Goal: Find specific page/section: Find specific page/section

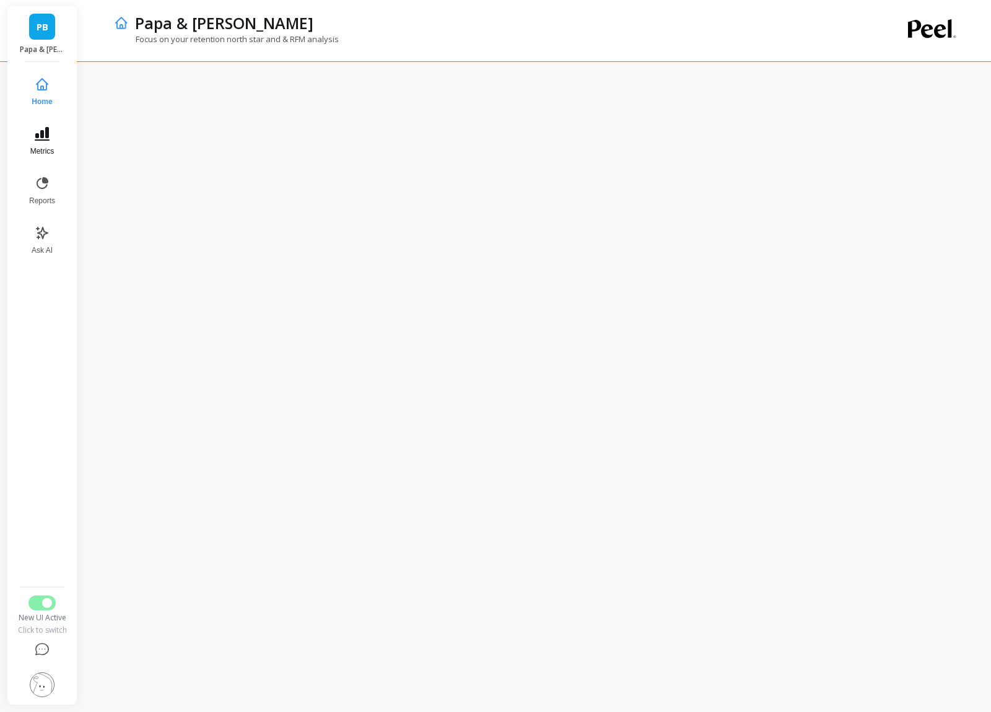
click at [44, 130] on icon at bounding box center [42, 133] width 15 height 15
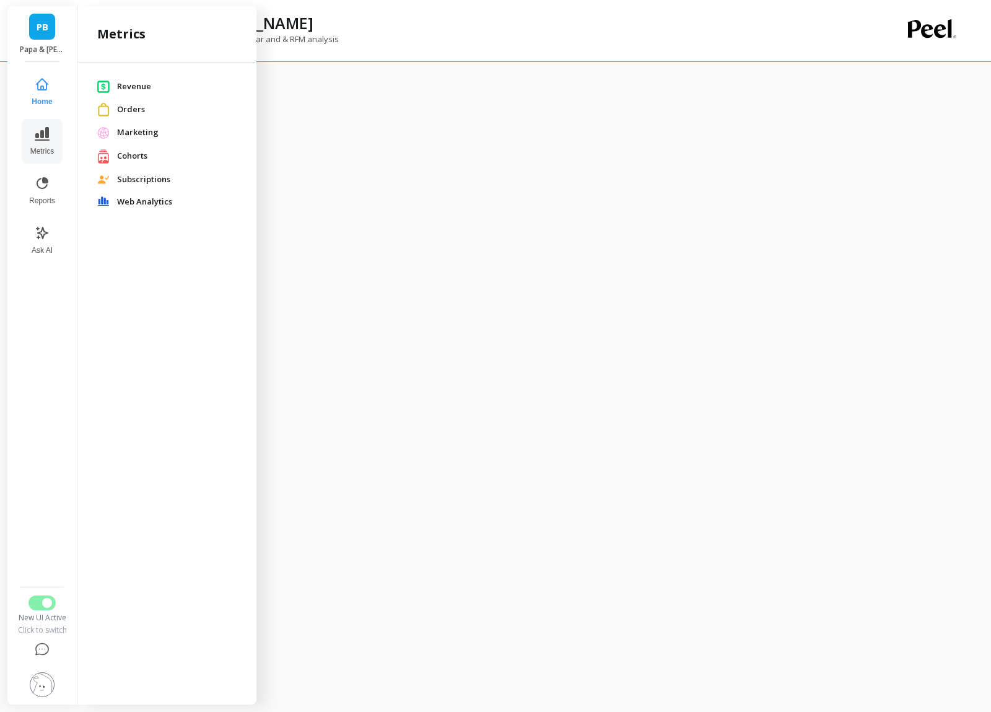
click at [145, 100] on div "Orders" at bounding box center [166, 109] width 159 height 23
